Goal: Browse casually

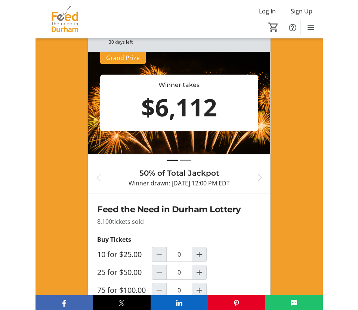
scroll to position [276, 0]
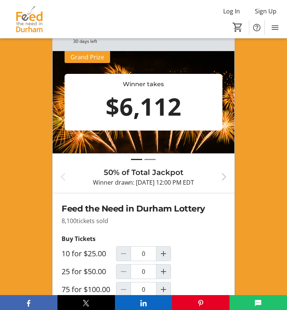
click at [225, 172] on button "Next" at bounding box center [220, 177] width 27 height 20
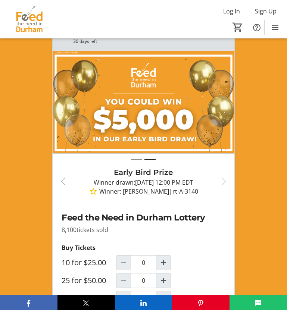
click at [64, 179] on span "button" at bounding box center [63, 181] width 9 height 9
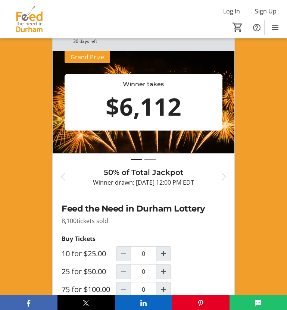
drag, startPoint x: 125, startPoint y: 182, endPoint x: 183, endPoint y: 182, distance: 58.2
click at [183, 182] on p "Winner drawn: 07/16/2025 at 12:00 PM EDT" at bounding box center [144, 182] width 140 height 9
